Goal: Navigation & Orientation: Find specific page/section

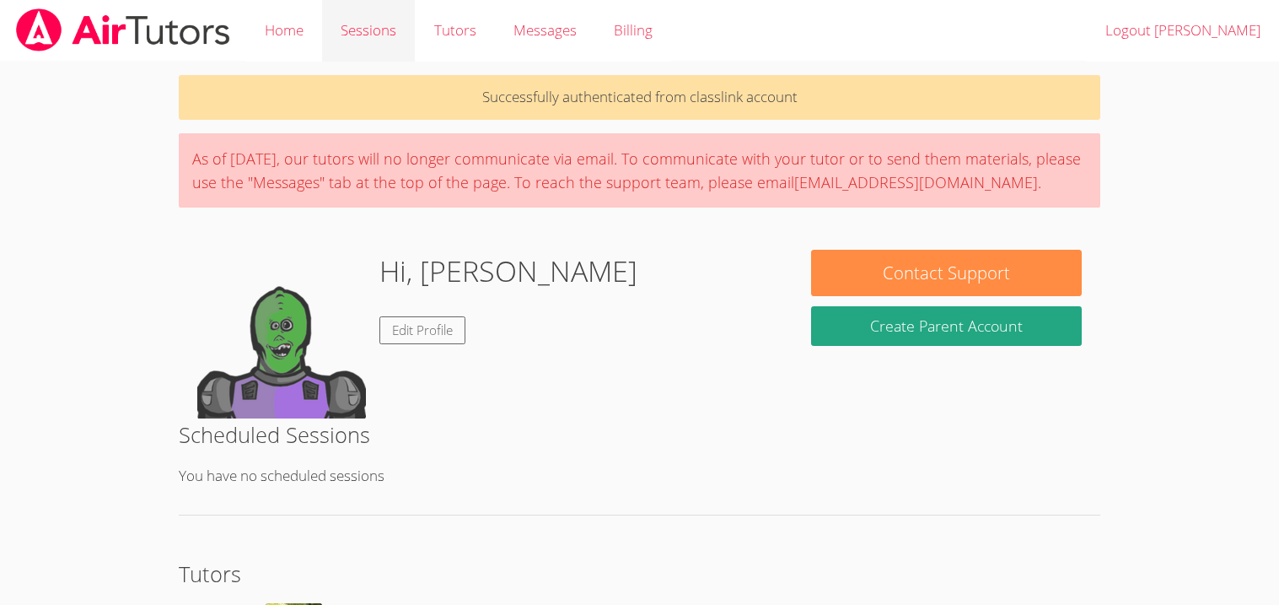
click at [371, 22] on link "Sessions" at bounding box center [368, 31] width 93 height 62
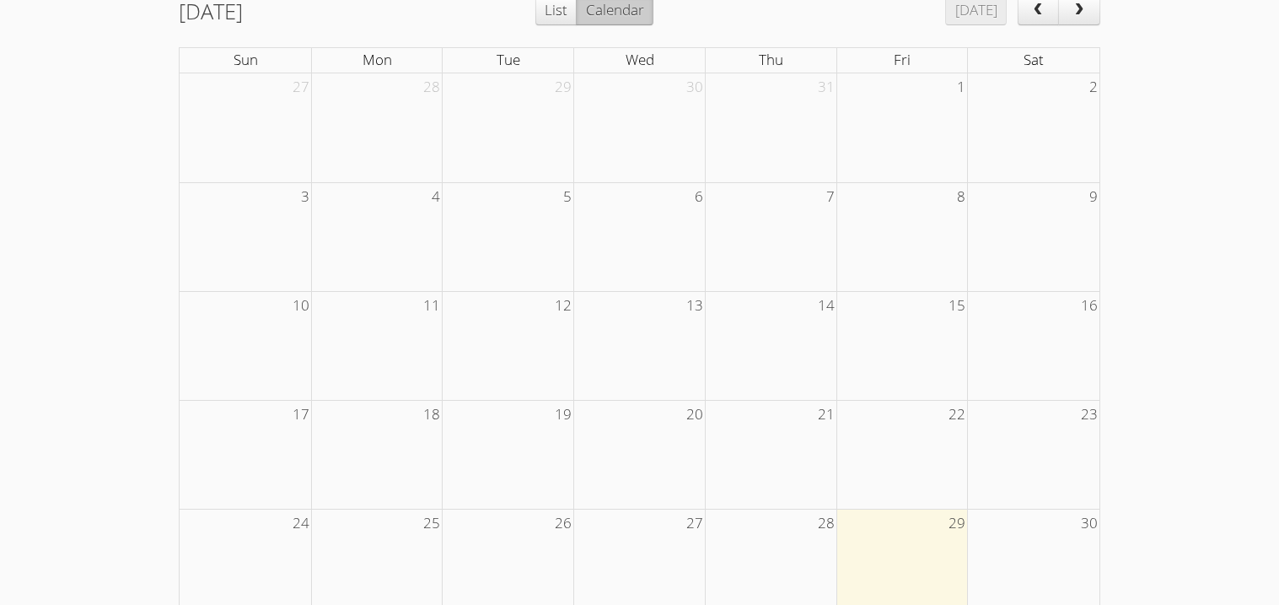
scroll to position [266, 0]
click at [1074, 19] on button "next" at bounding box center [1079, 9] width 42 height 30
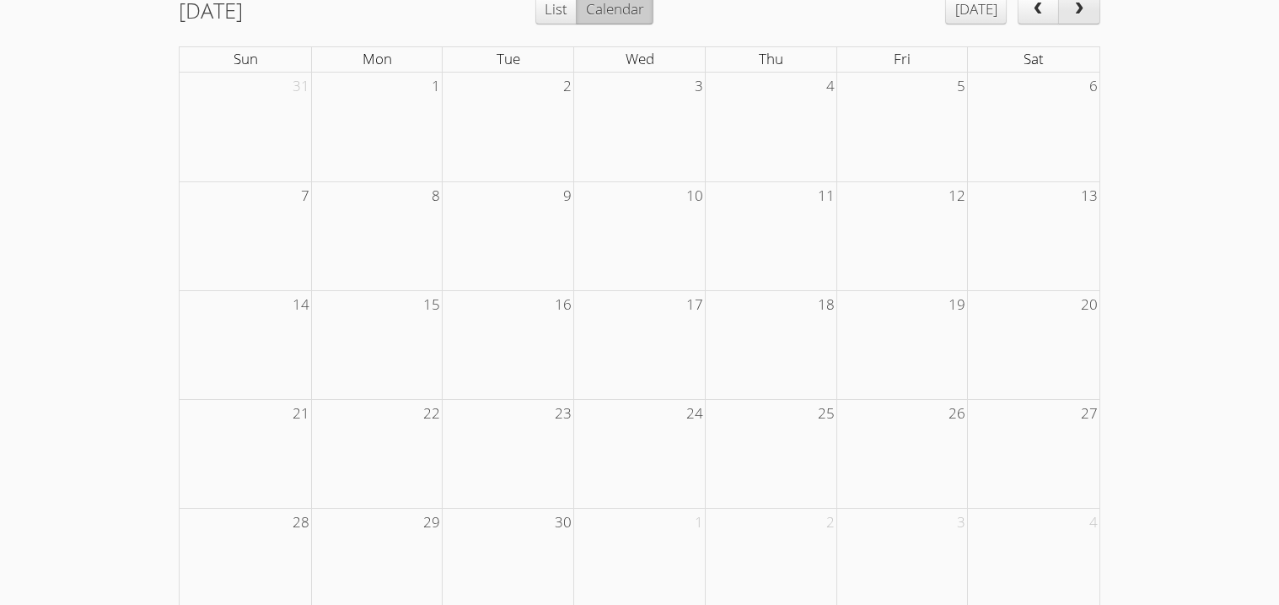
click at [1073, 19] on button "next" at bounding box center [1079, 9] width 42 height 30
click at [1040, 12] on span "prev" at bounding box center [1038, 10] width 17 height 14
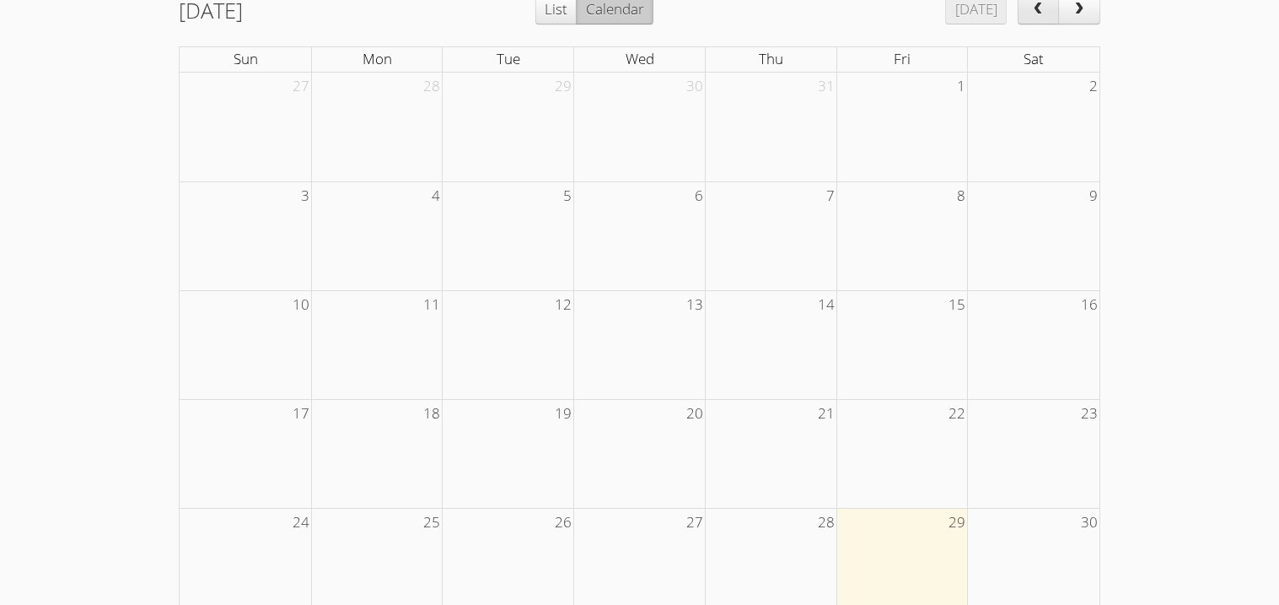
click at [1040, 12] on span "prev" at bounding box center [1038, 10] width 17 height 14
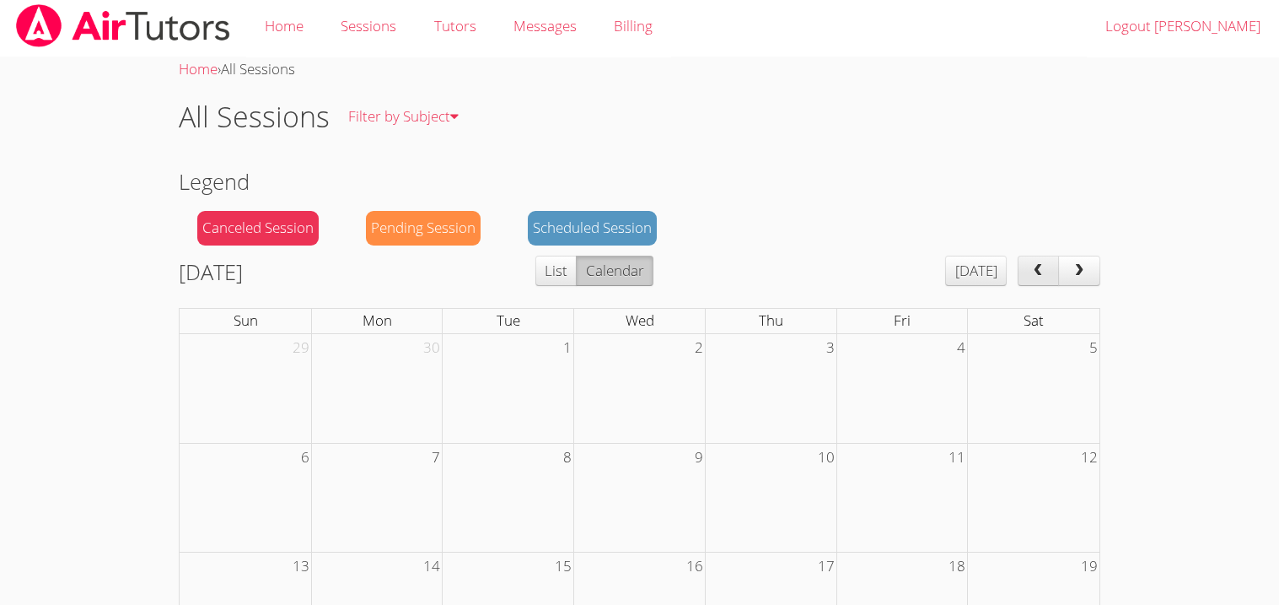
scroll to position [3, 0]
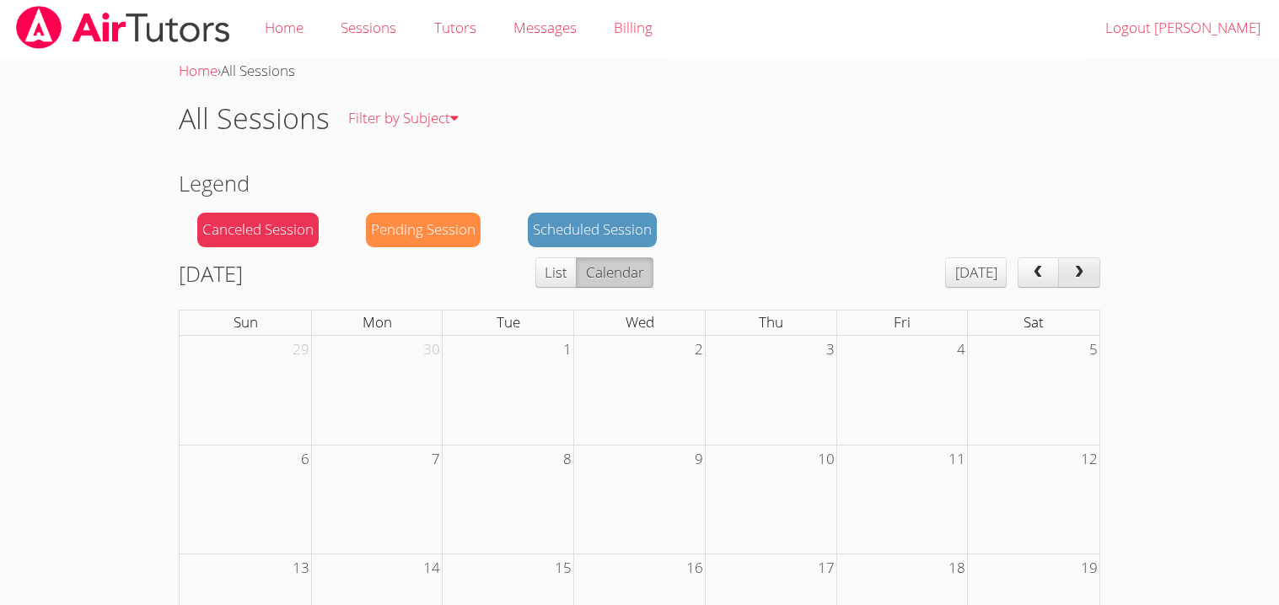
click at [1081, 285] on button "next" at bounding box center [1079, 272] width 42 height 30
click at [615, 223] on div "Scheduled Session" at bounding box center [592, 229] width 129 height 35
click at [653, 266] on button "Calendar" at bounding box center [614, 272] width 77 height 30
click at [575, 271] on button "List" at bounding box center [555, 272] width 41 height 30
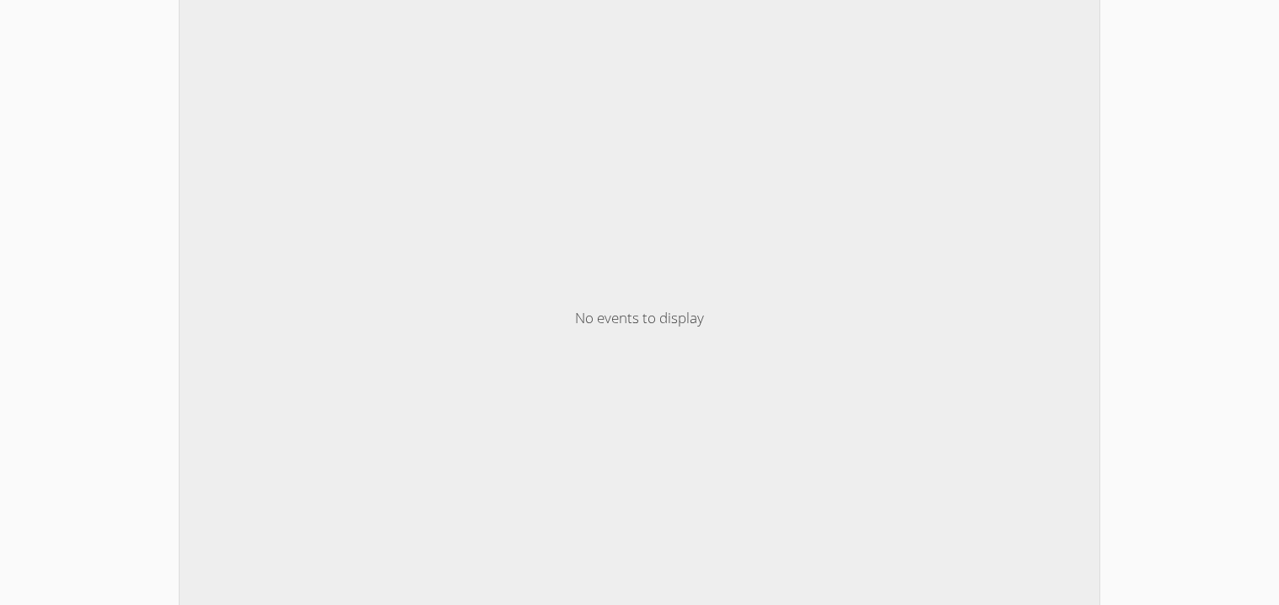
scroll to position [0, 0]
